Goal: Book appointment/travel/reservation

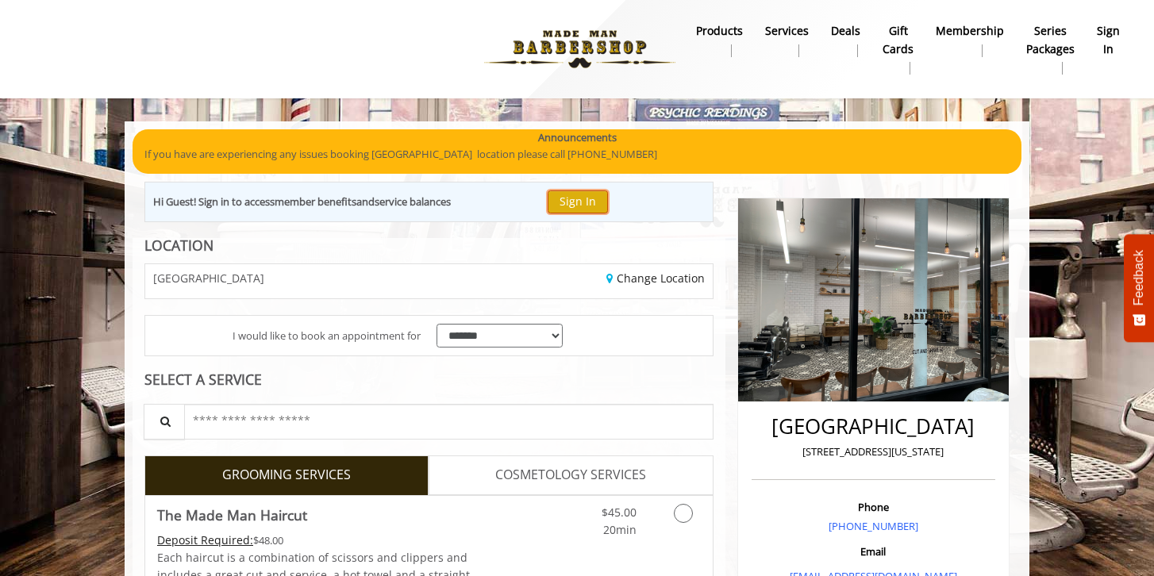
click at [576, 198] on button "Sign In" at bounding box center [578, 201] width 60 height 23
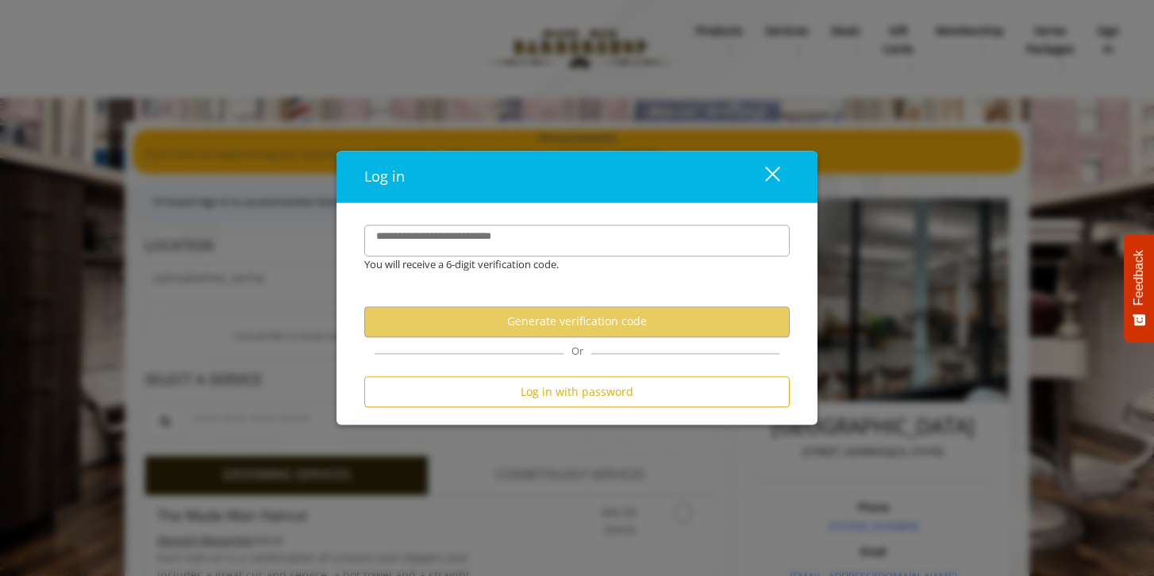
click at [771, 173] on div "close dialog" at bounding box center [772, 173] width 15 height 15
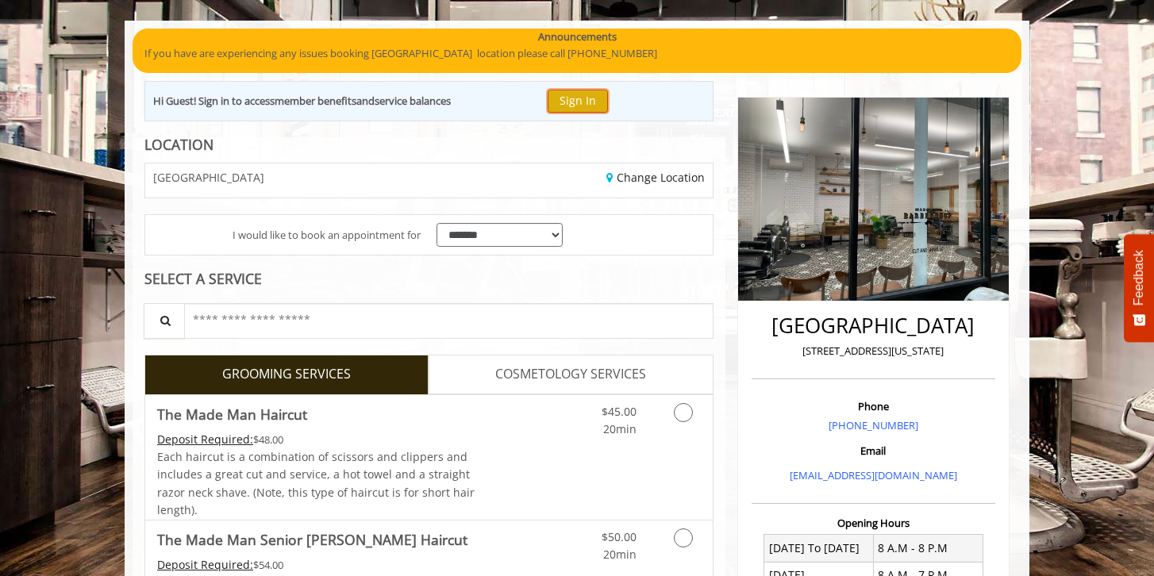
scroll to position [102, 0]
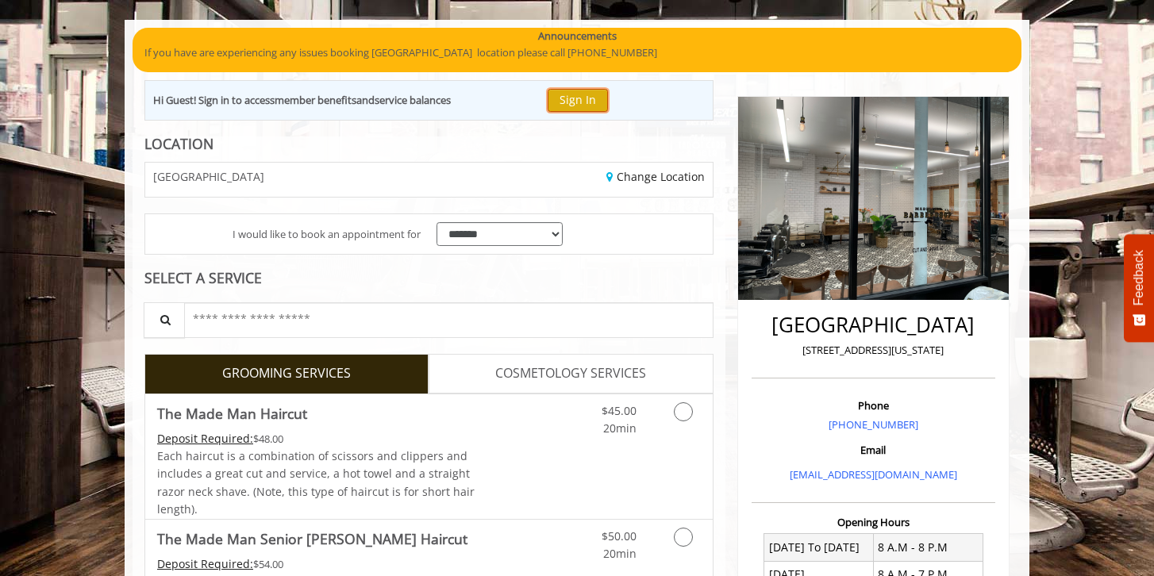
click at [583, 100] on button "Sign In" at bounding box center [578, 100] width 60 height 23
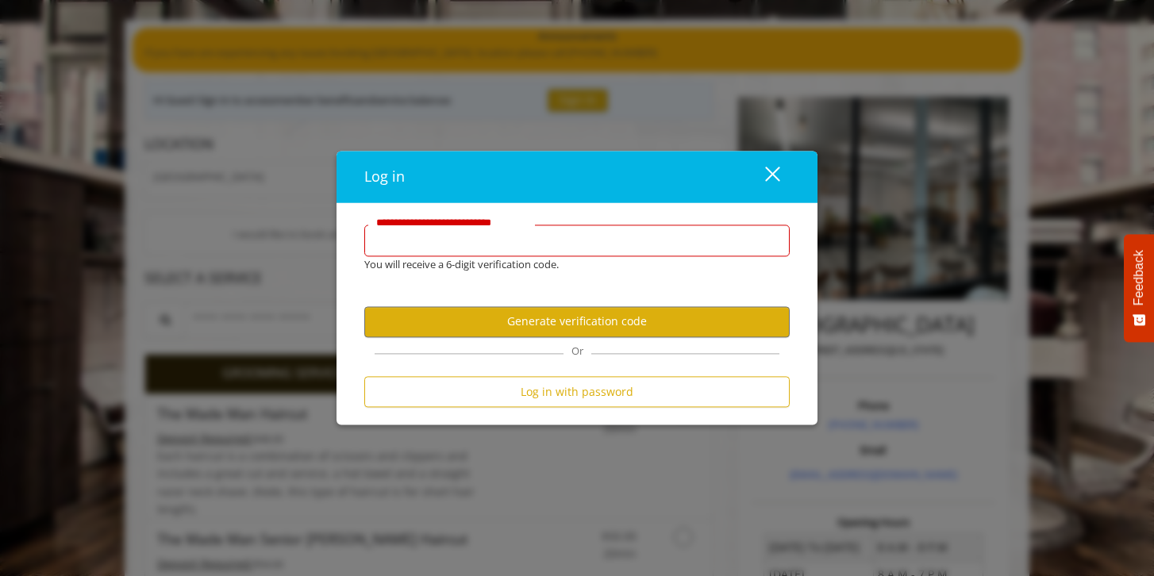
click at [424, 243] on input "**********" at bounding box center [576, 241] width 425 height 32
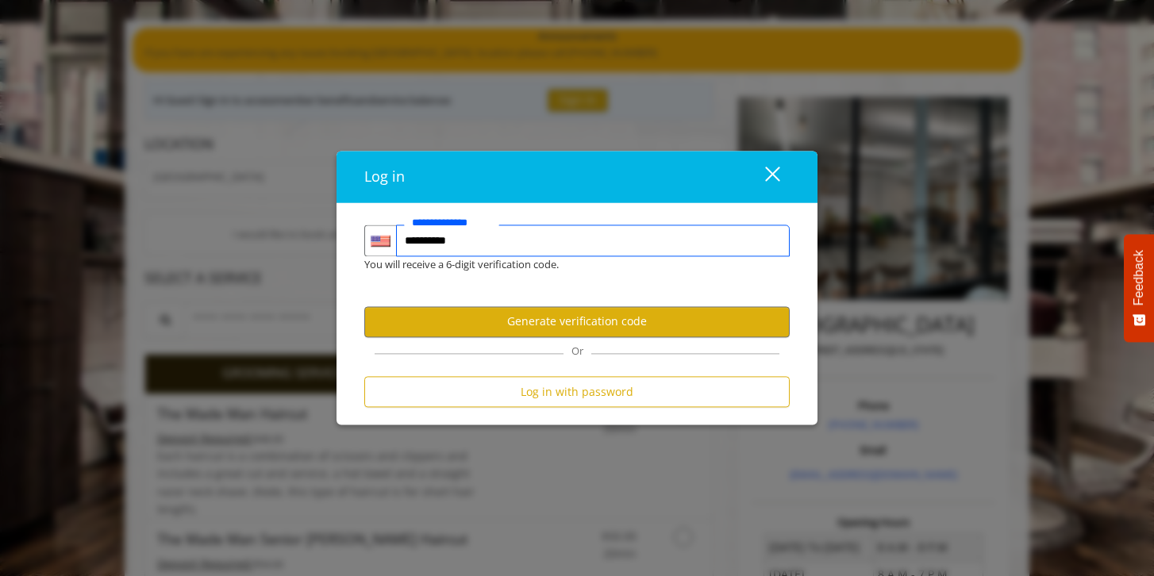
type input "**********"
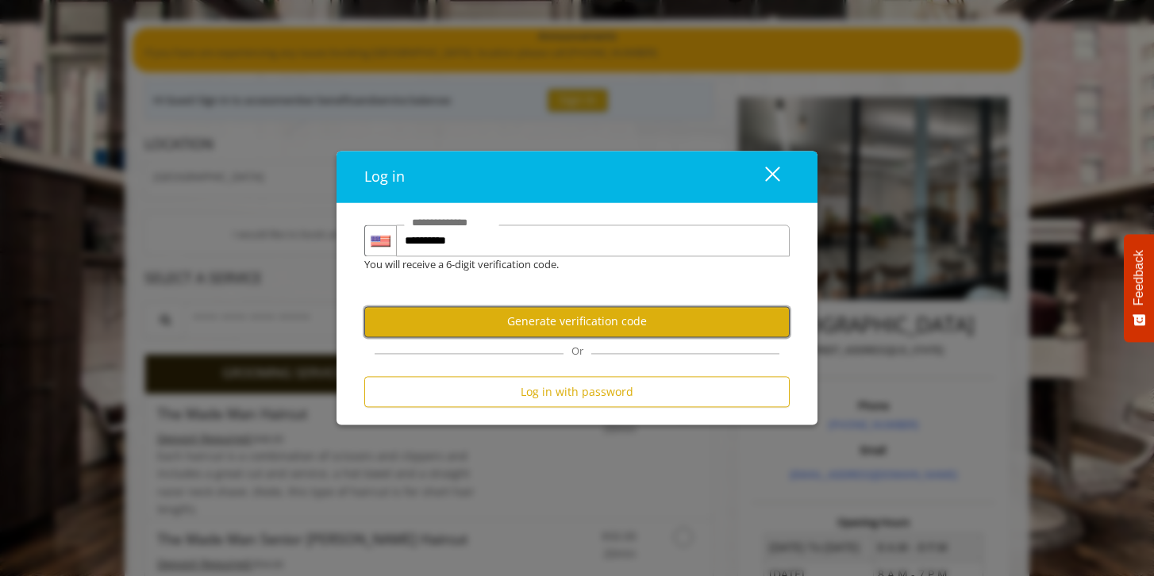
click at [530, 326] on button "Generate verification code" at bounding box center [576, 321] width 425 height 31
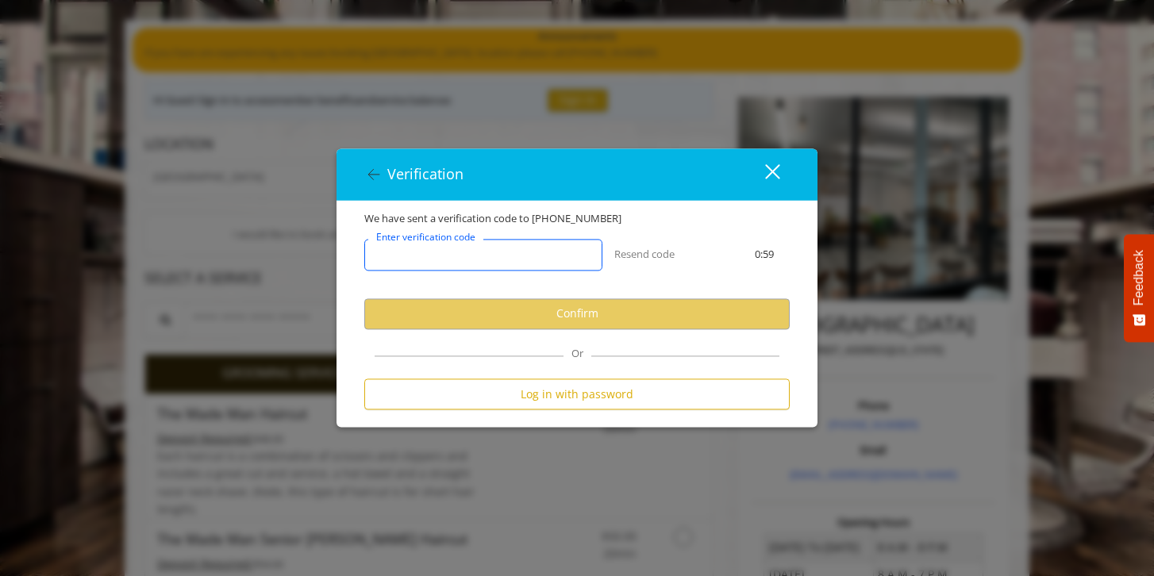
click at [482, 263] on input "Enter verification code" at bounding box center [483, 255] width 238 height 32
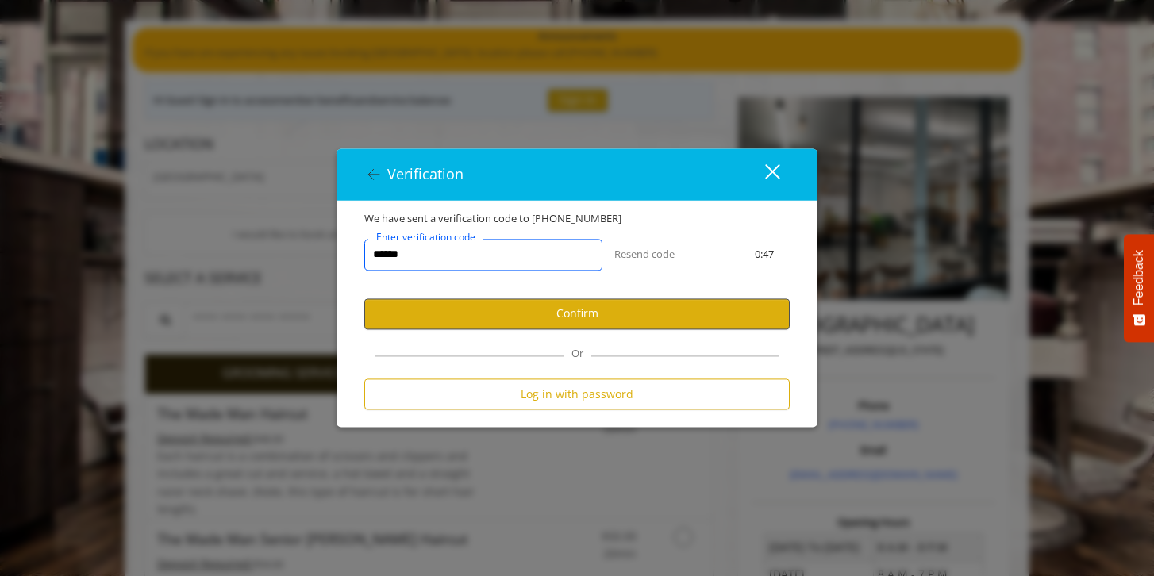
type input "******"
click at [634, 310] on button "Confirm" at bounding box center [576, 313] width 425 height 31
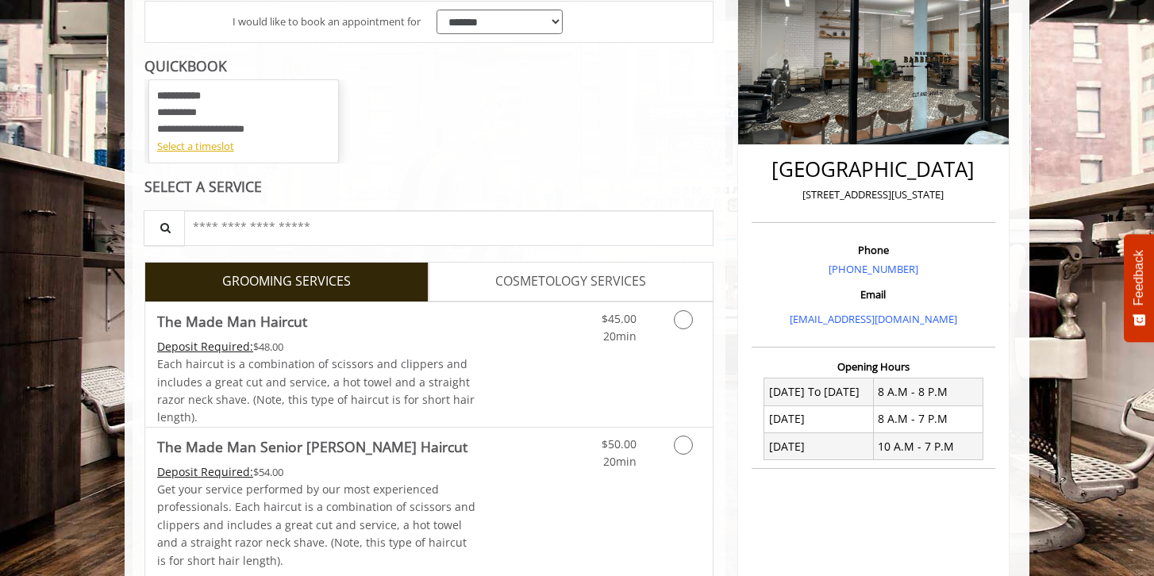
scroll to position [258, 0]
click at [217, 146] on div "Select a timeslot" at bounding box center [243, 145] width 173 height 17
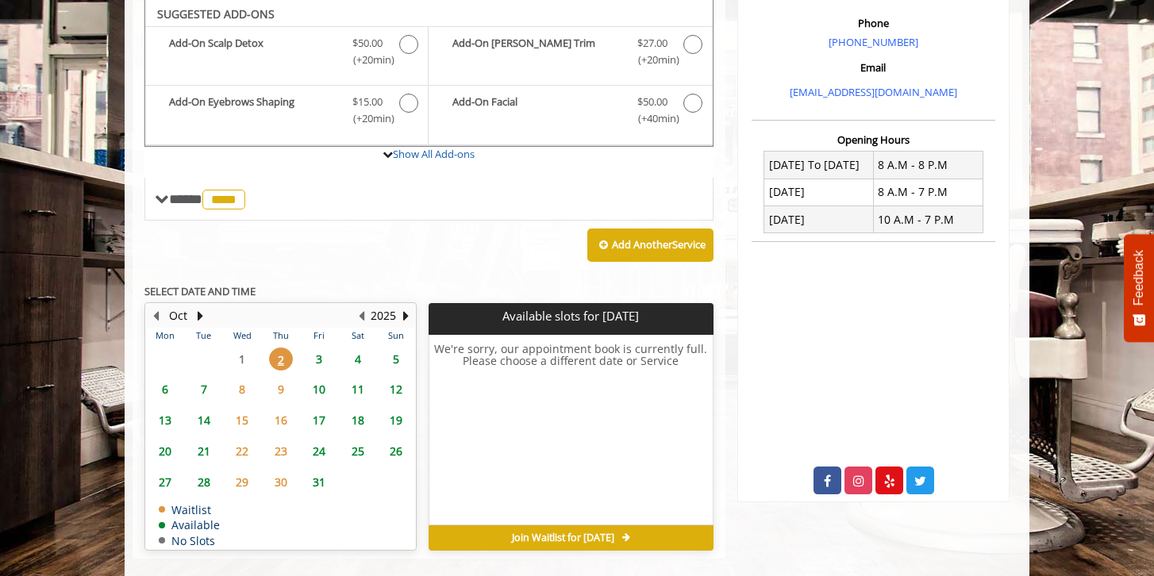
scroll to position [505, 0]
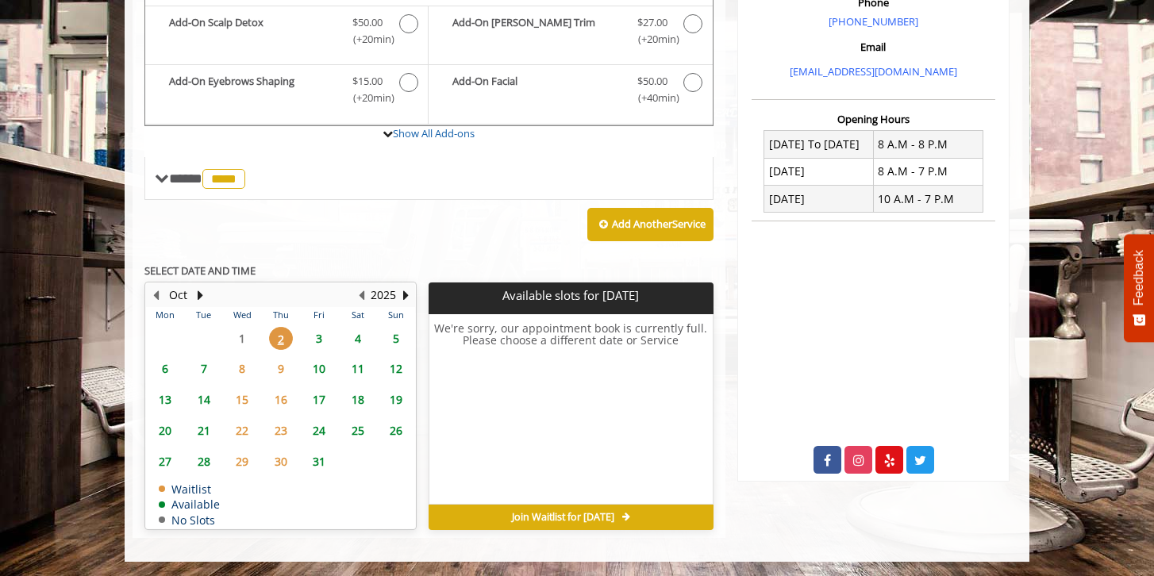
click at [533, 518] on span "Join Waitlist for Thu, Oct 02 2025" at bounding box center [563, 517] width 102 height 13
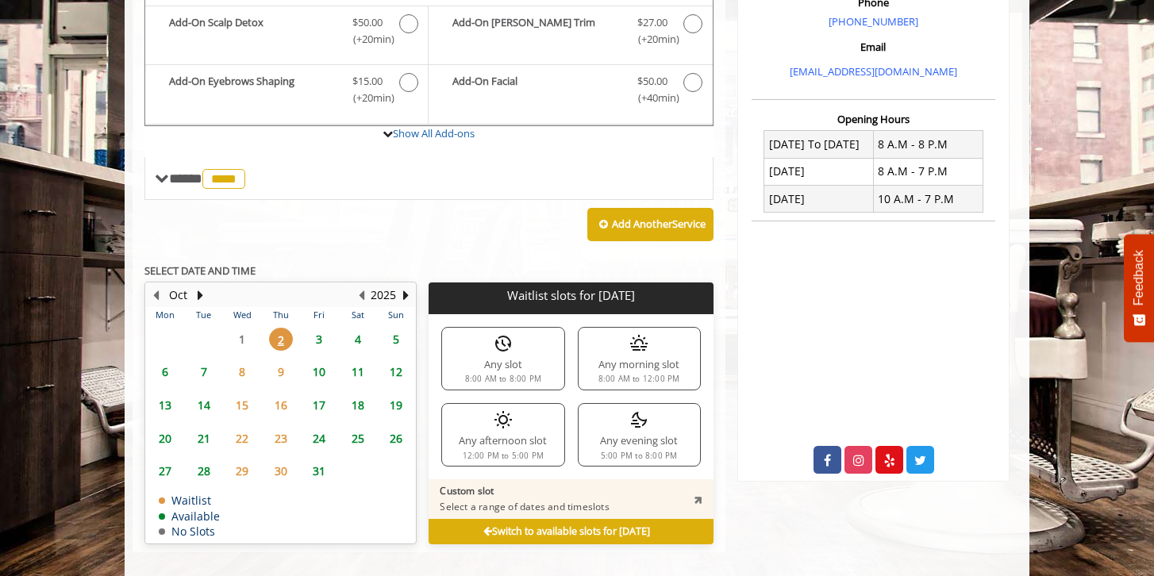
click at [602, 428] on div "Any evening slot 5:00 PM to 8:00 PM" at bounding box center [639, 434] width 123 height 63
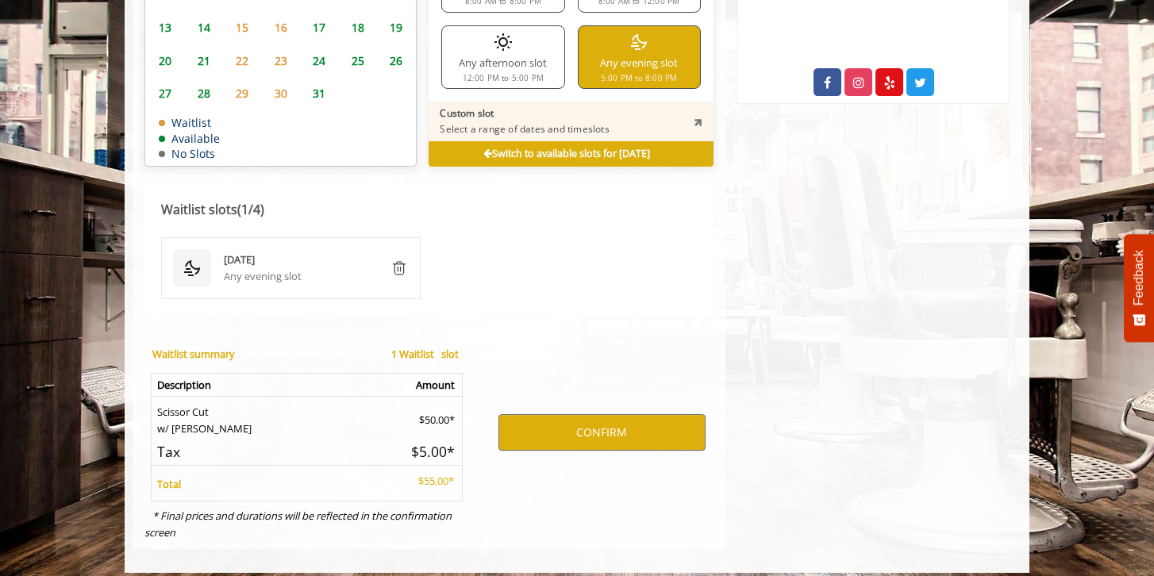
scroll to position [894, 0]
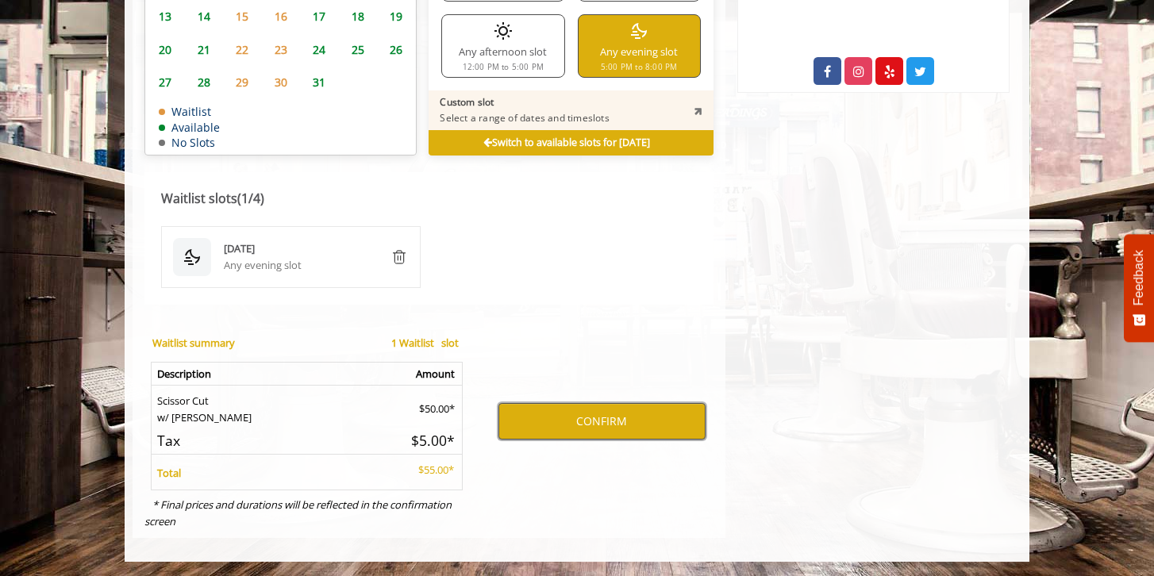
click at [581, 414] on button "CONFIRM" at bounding box center [601, 421] width 207 height 37
